Goal: Task Accomplishment & Management: Manage account settings

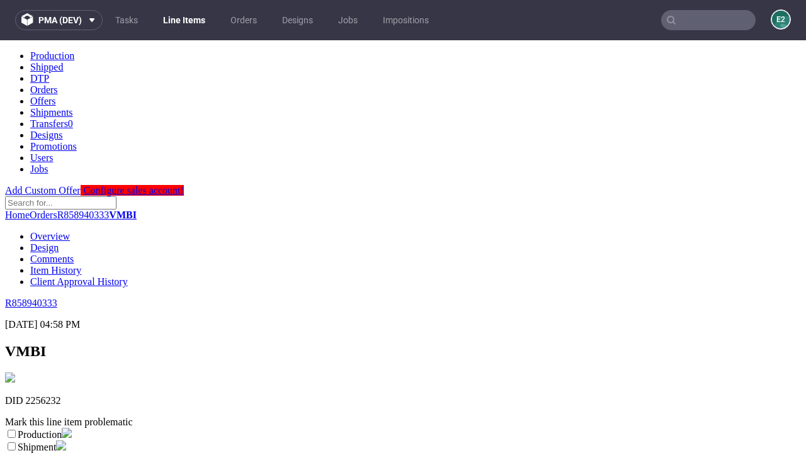
scroll to position [222, 0]
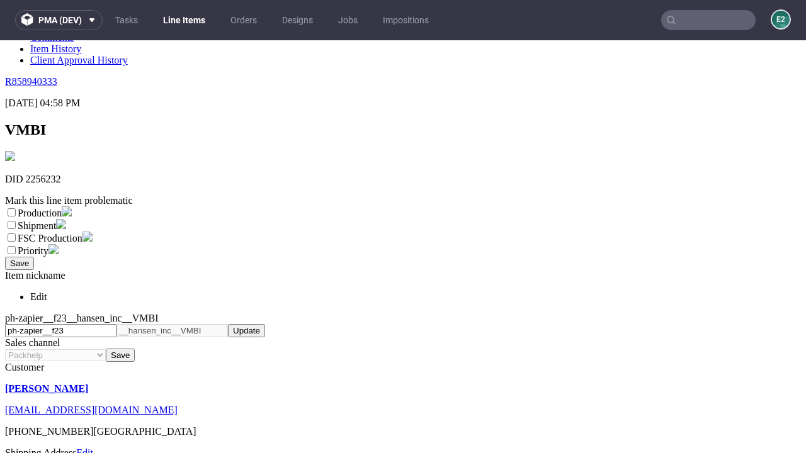
select select "dtp_ca_needed"
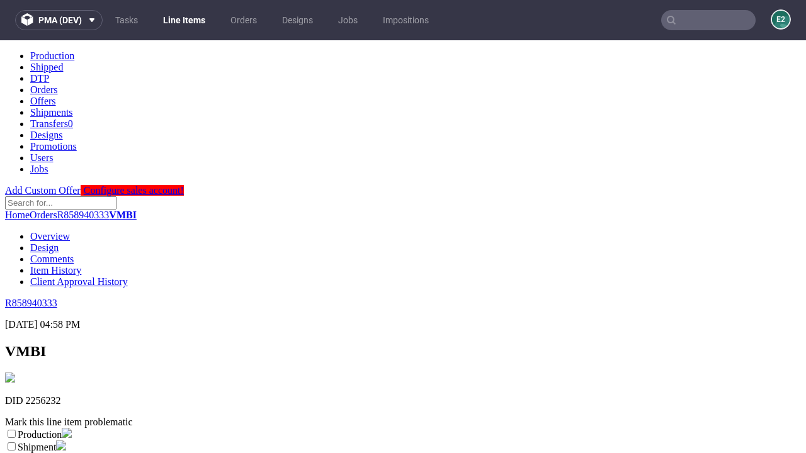
scroll to position [0, 0]
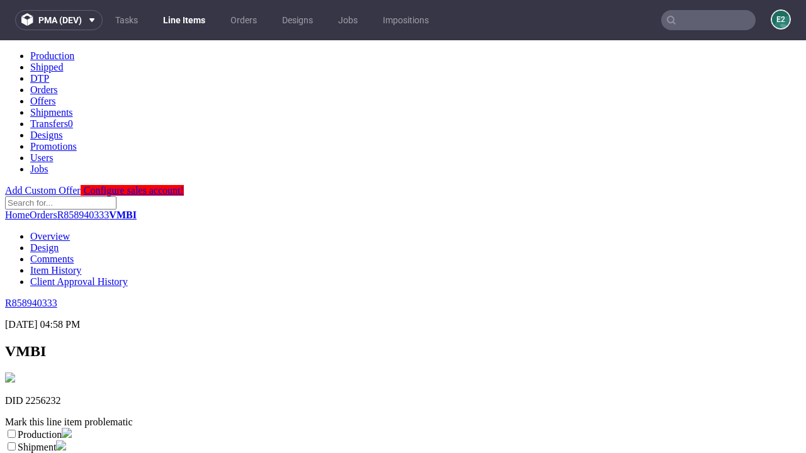
checkbox input "true"
